Goal: Task Accomplishment & Management: Manage account settings

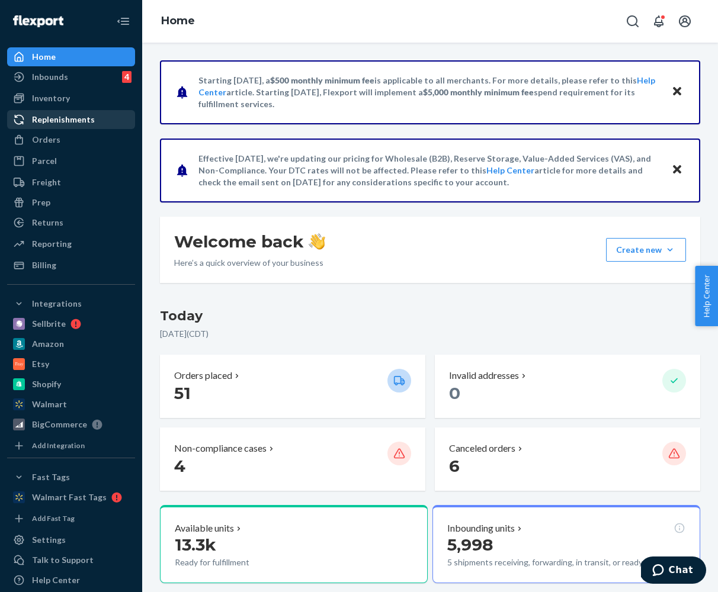
click at [74, 127] on div "Replenishments" at bounding box center [71, 119] width 126 height 17
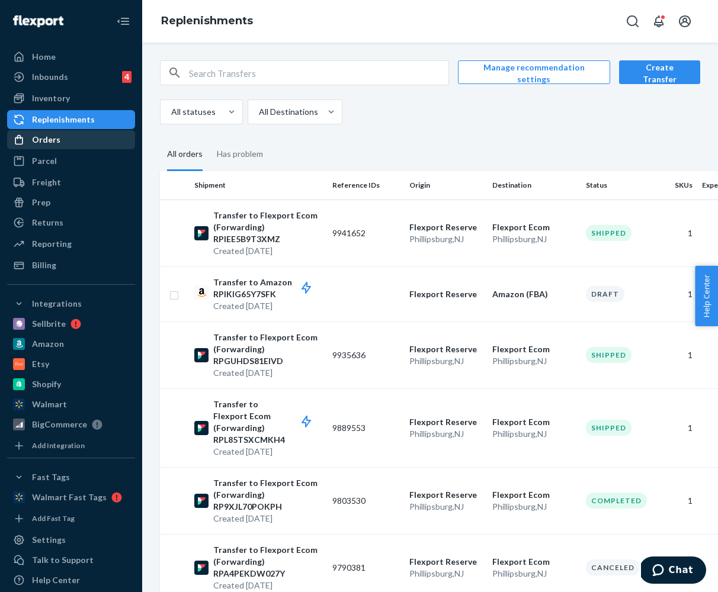
click at [72, 142] on div "Orders" at bounding box center [71, 140] width 126 height 17
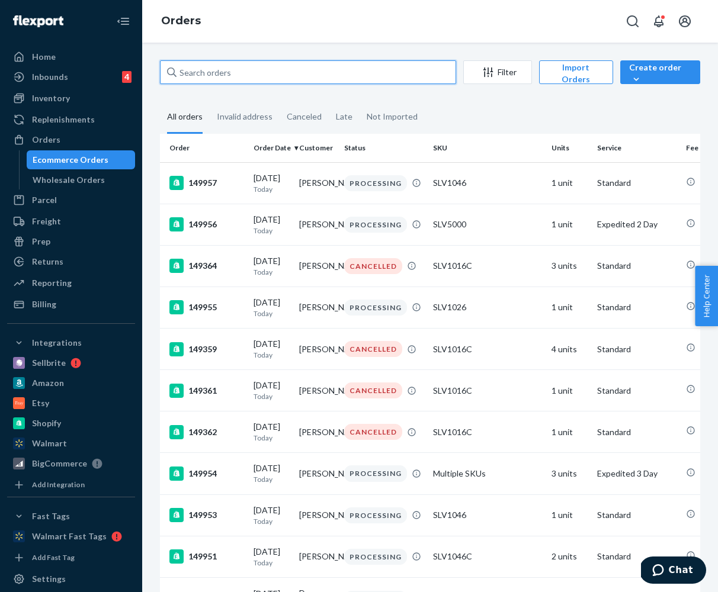
click at [290, 75] on input "text" at bounding box center [308, 72] width 296 height 24
paste input "[PERSON_NAME]"
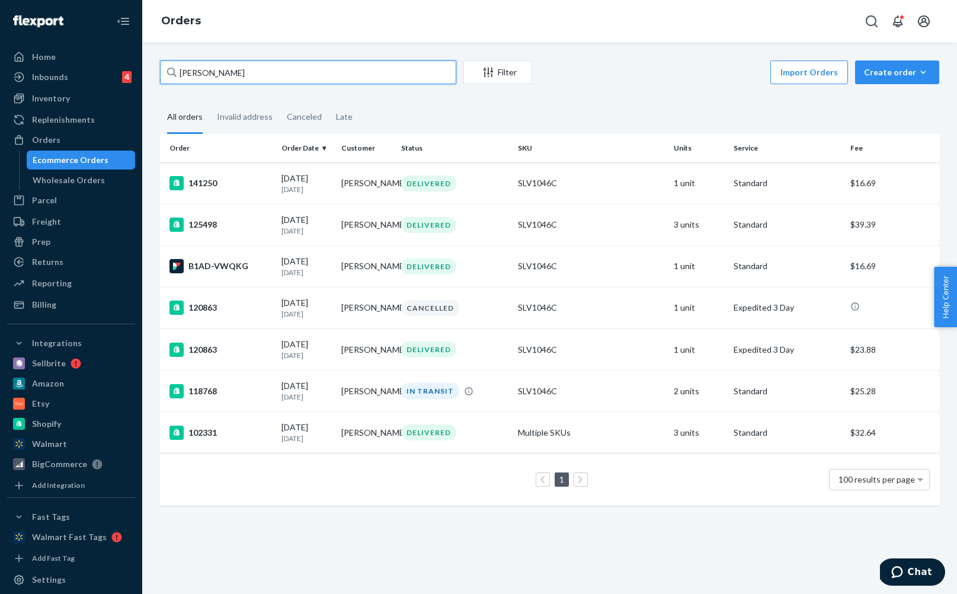
type input "[PERSON_NAME]"
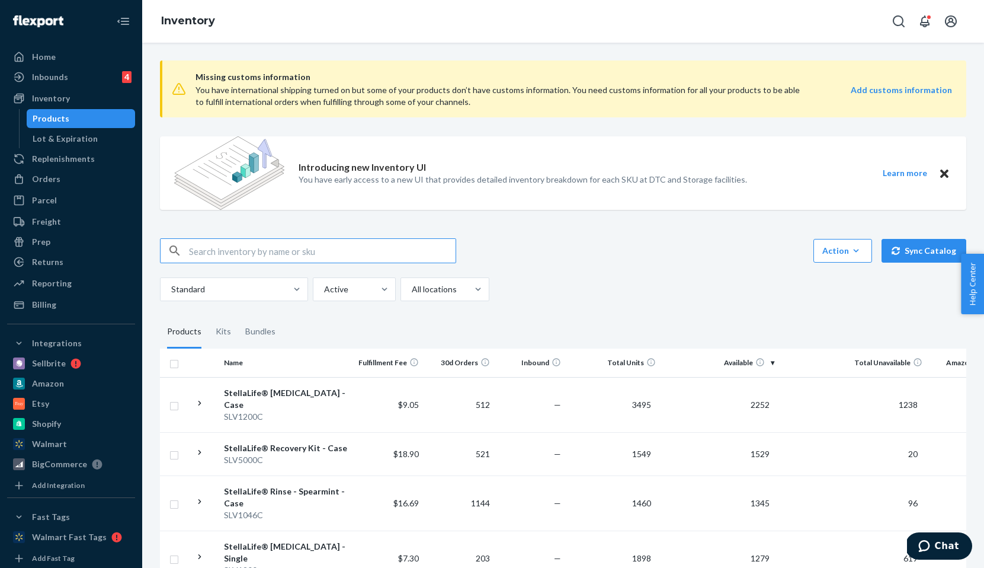
scroll to position [1464, 0]
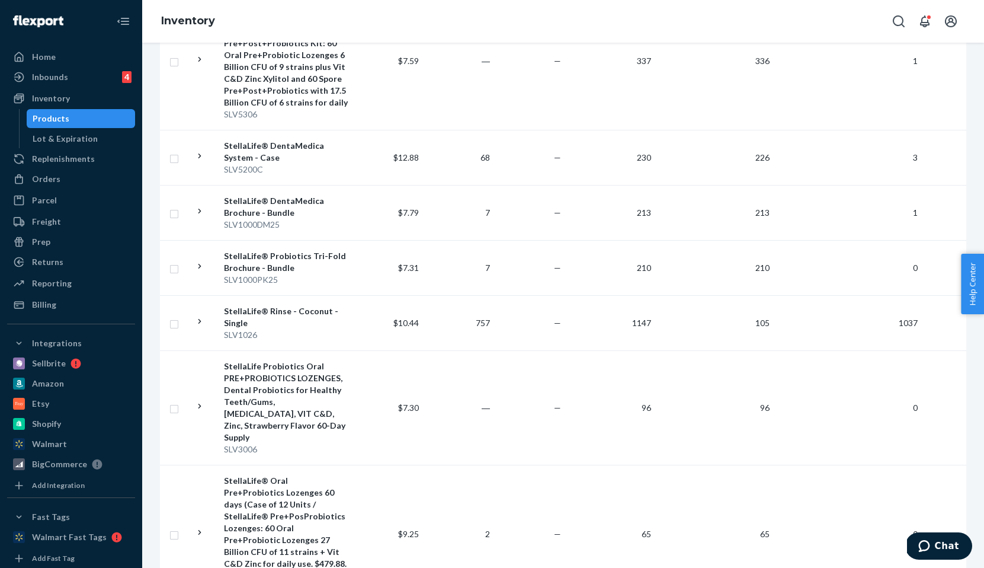
scroll to position [797, 0]
